Goal: Task Accomplishment & Management: Manage account settings

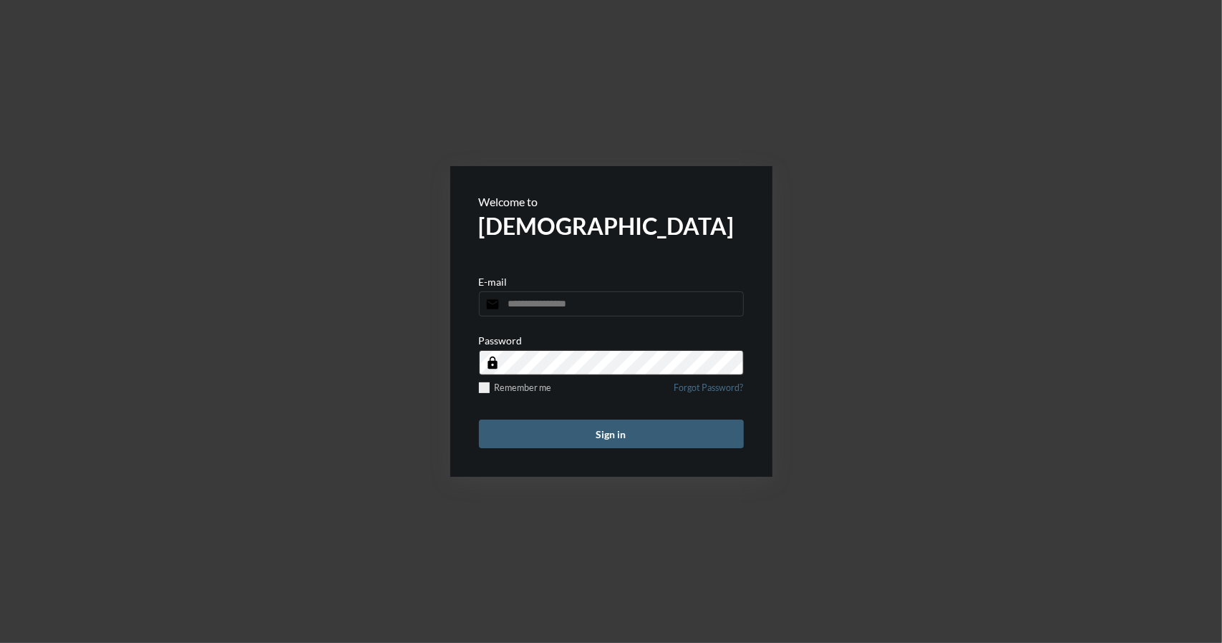
click at [537, 304] on input "email" at bounding box center [611, 303] width 265 height 25
type input "**********"
click at [608, 434] on button "Sign in" at bounding box center [611, 433] width 265 height 29
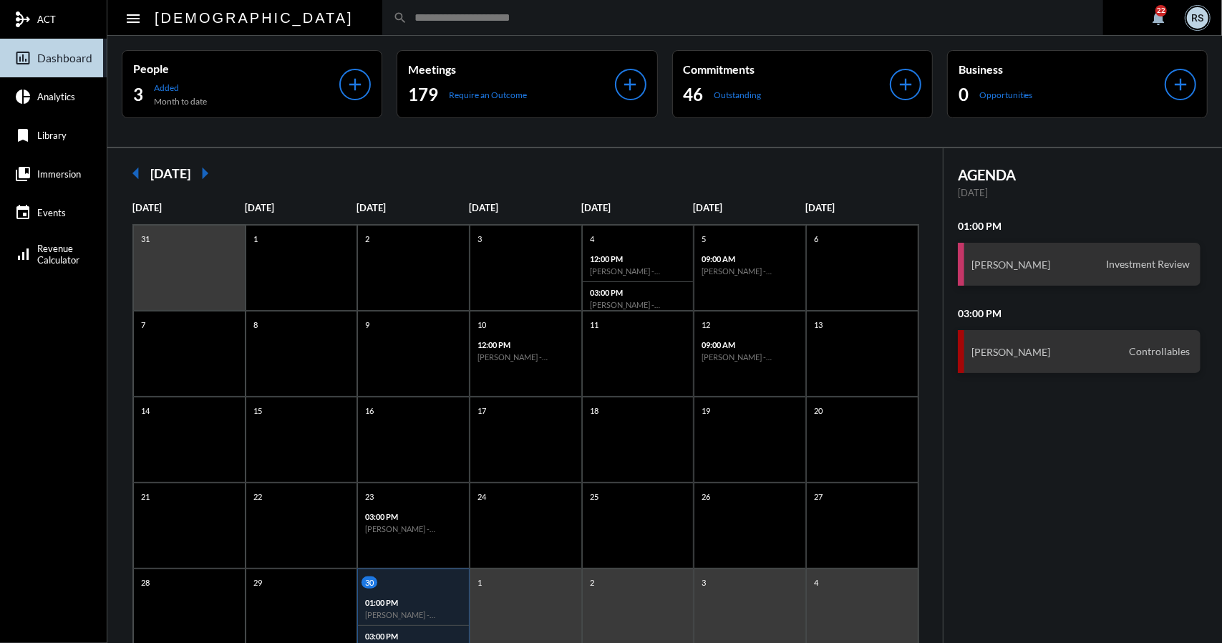
scroll to position [46, 0]
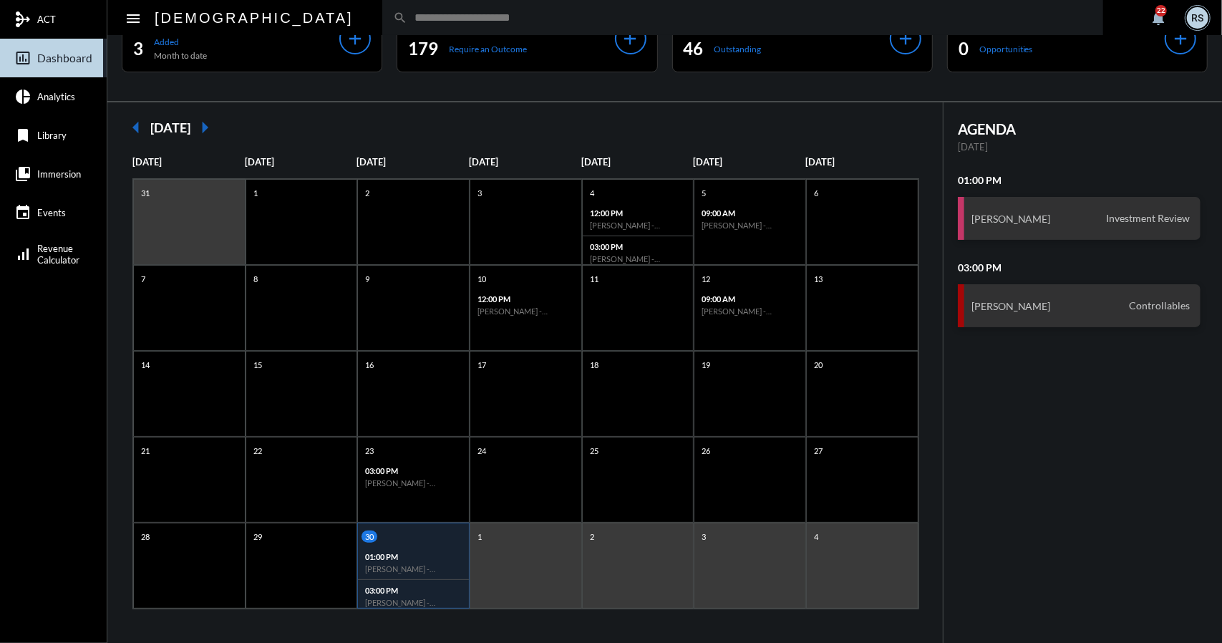
click at [409, 552] on p "01:00 PM" at bounding box center [413, 556] width 97 height 9
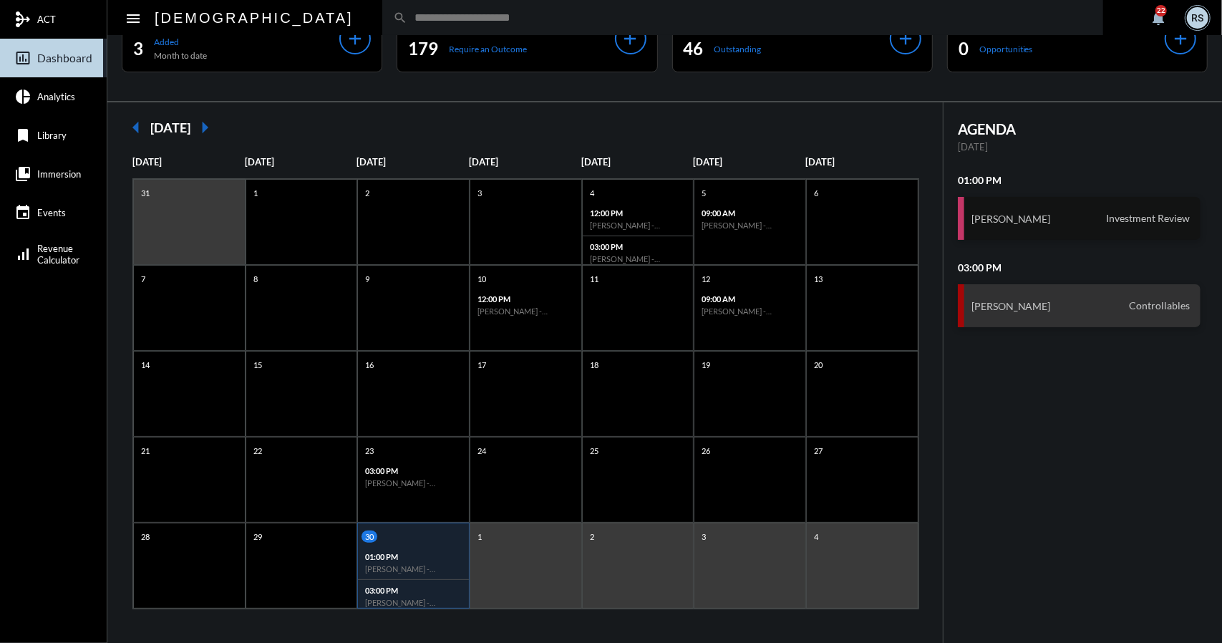
click at [1094, 215] on div "[PERSON_NAME] Investment Review" at bounding box center [1079, 218] width 243 height 43
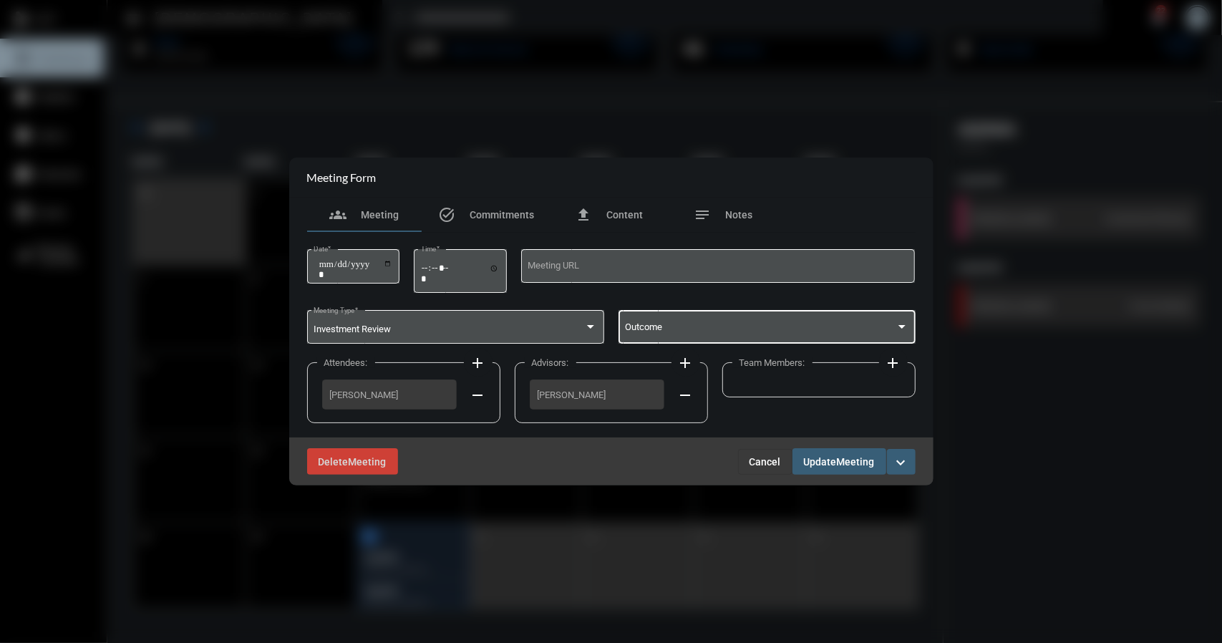
click at [902, 329] on div at bounding box center [901, 326] width 13 height 11
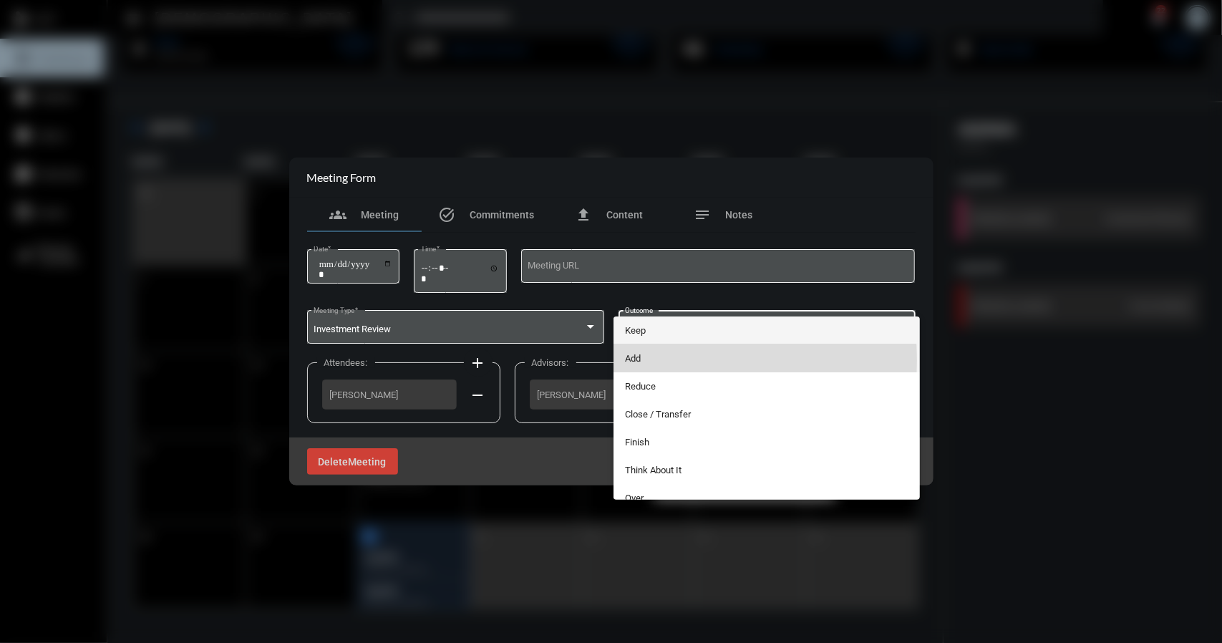
click at [641, 360] on span "Add" at bounding box center [766, 358] width 283 height 28
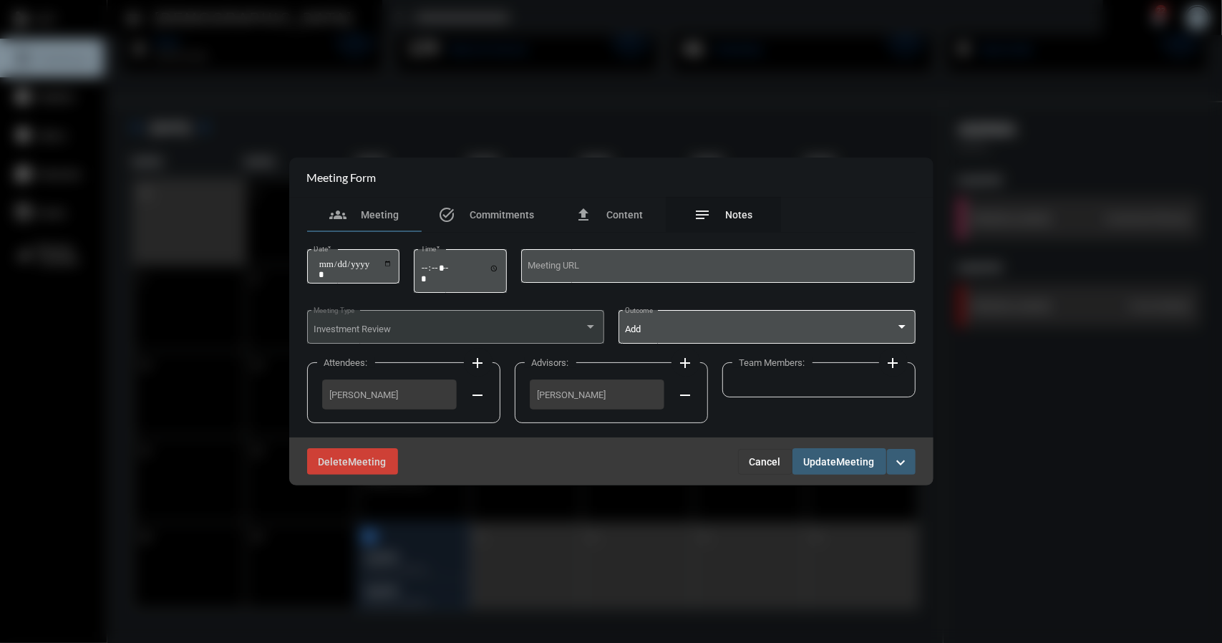
click at [736, 214] on span "Notes" at bounding box center [739, 214] width 27 height 11
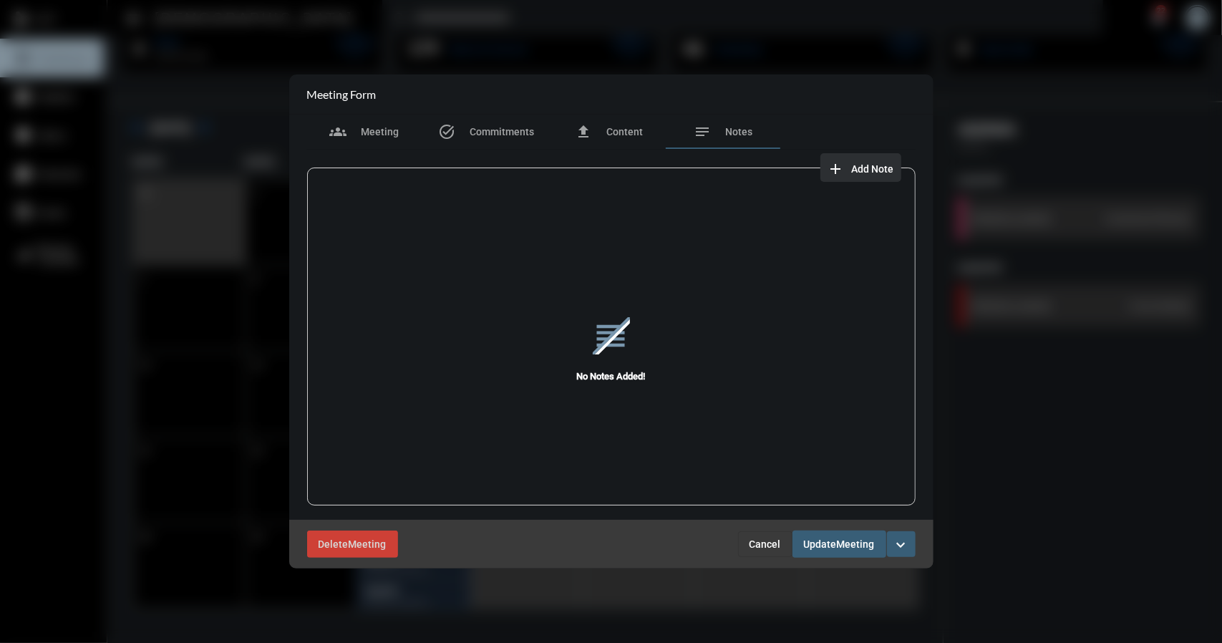
click at [874, 170] on span "Add Note" at bounding box center [873, 168] width 42 height 11
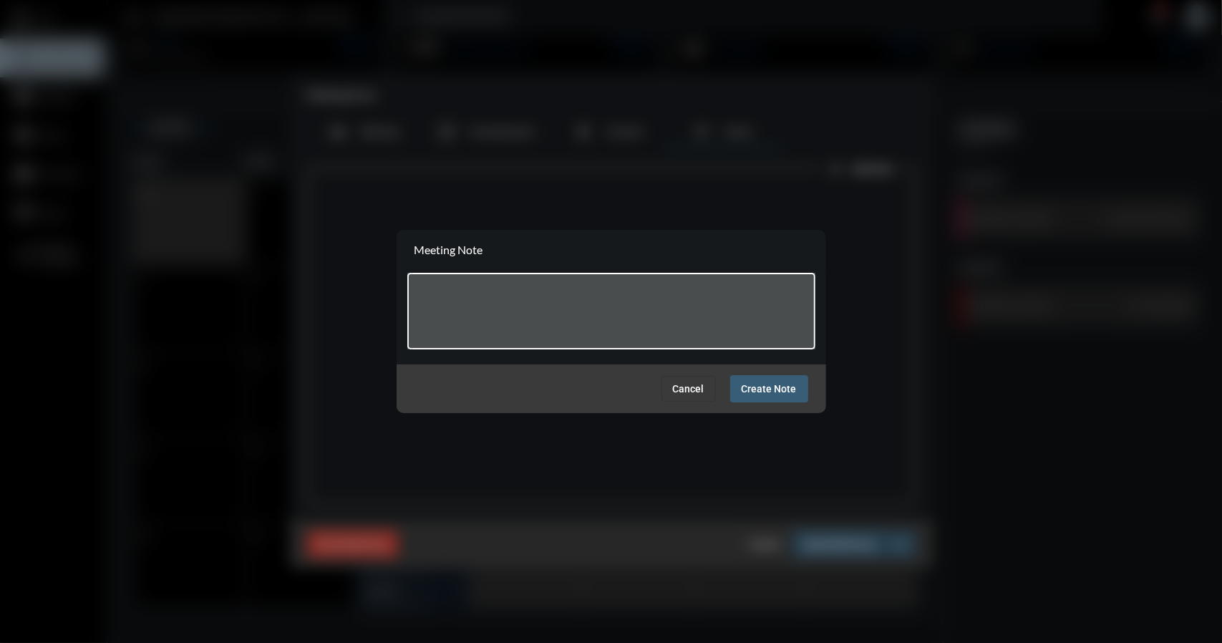
click at [442, 294] on textarea at bounding box center [611, 313] width 394 height 57
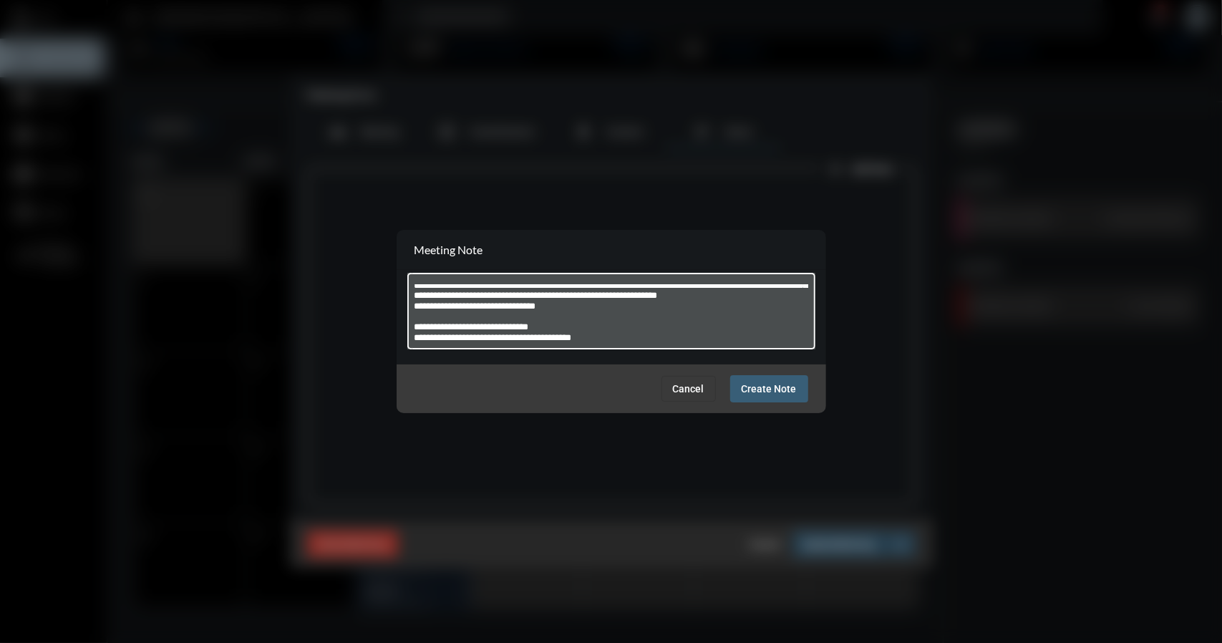
scroll to position [0, 0]
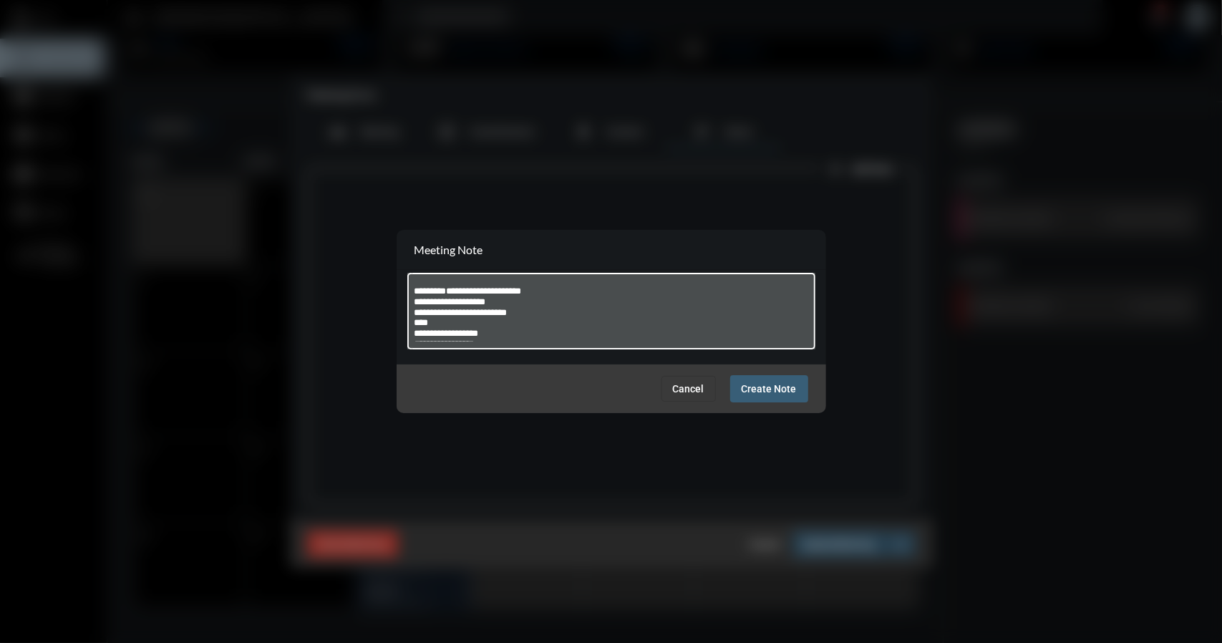
type textarea "**********"
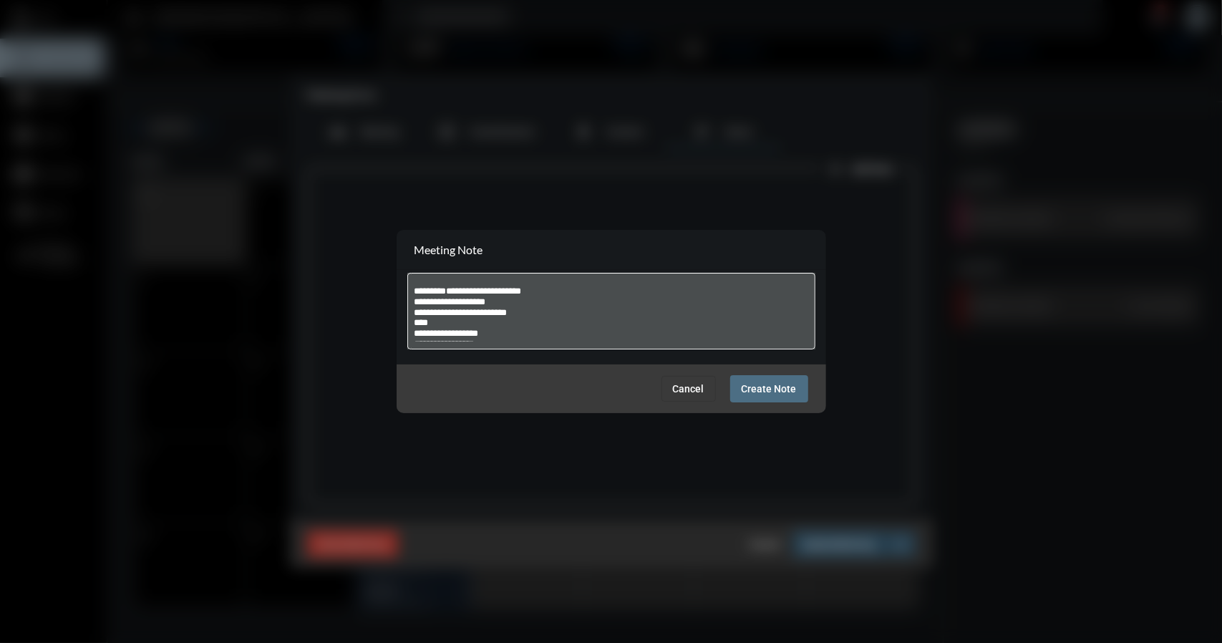
click at [771, 386] on span "Create Note" at bounding box center [768, 389] width 55 height 11
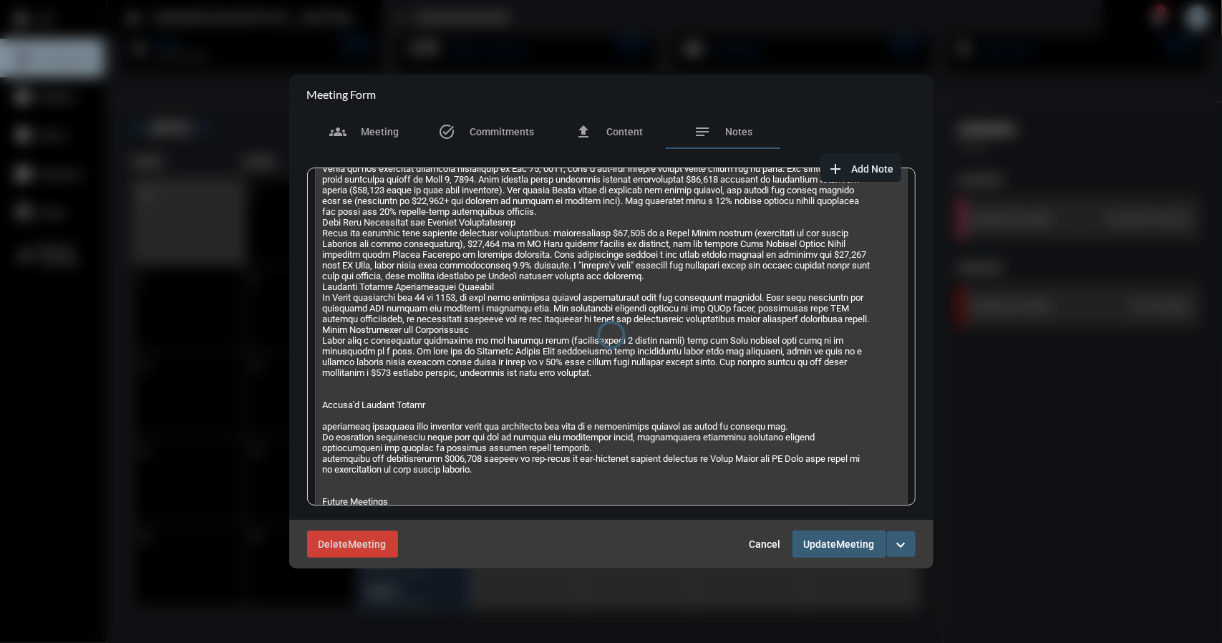
scroll to position [1095, 0]
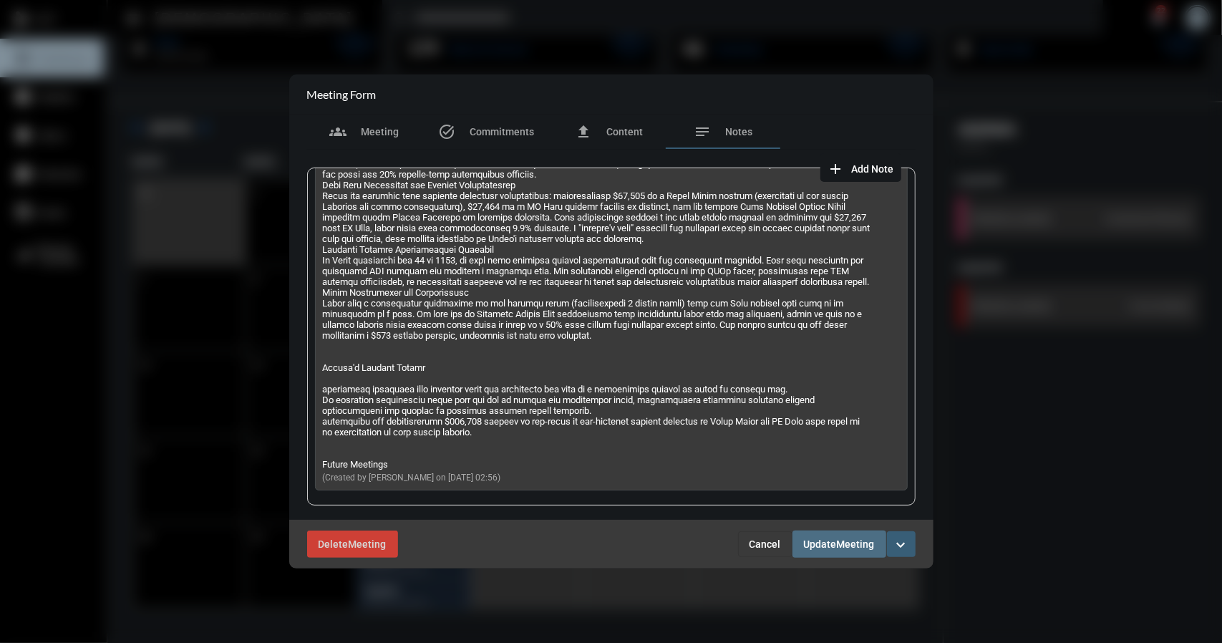
click at [828, 547] on span "Update" at bounding box center [820, 544] width 33 height 11
